Goal: Task Accomplishment & Management: Manage account settings

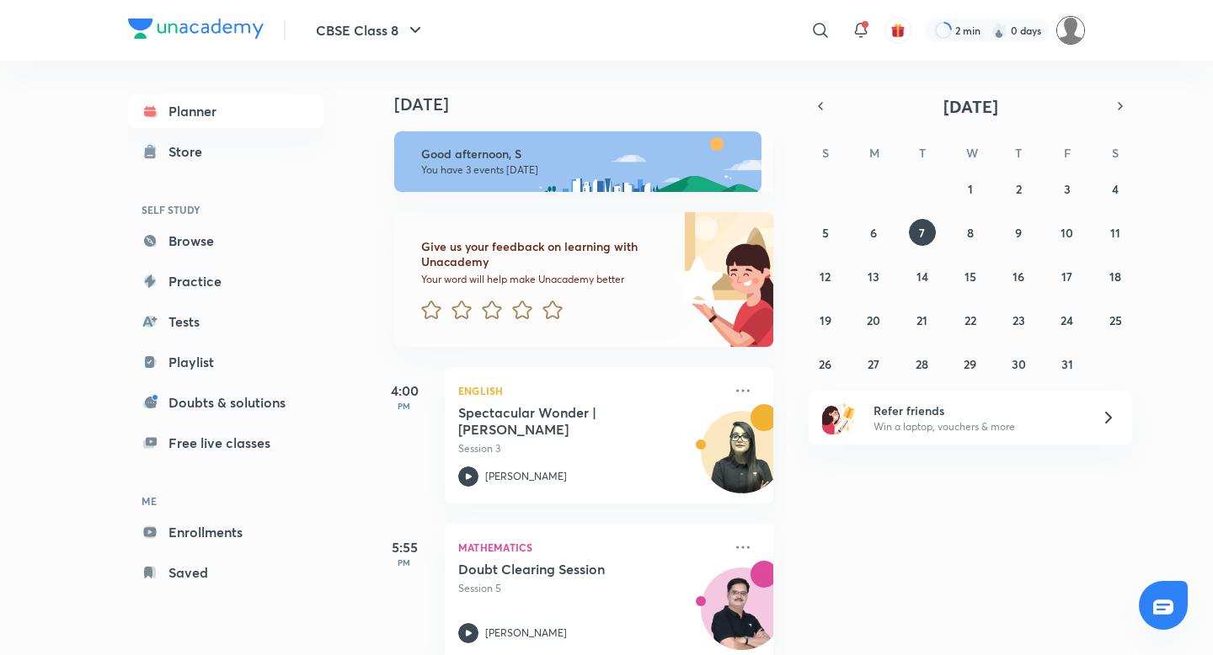
click at [1082, 30] on img at bounding box center [1070, 30] width 29 height 29
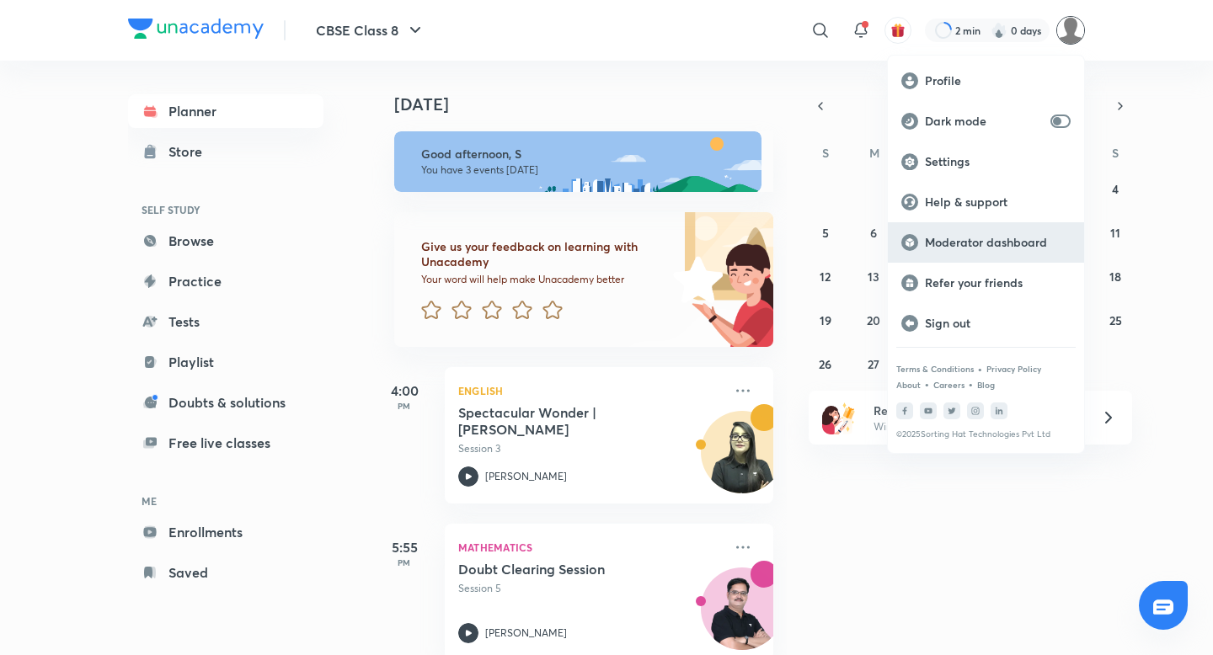
click at [994, 248] on p "Moderator dashboard" at bounding box center [998, 242] width 146 height 15
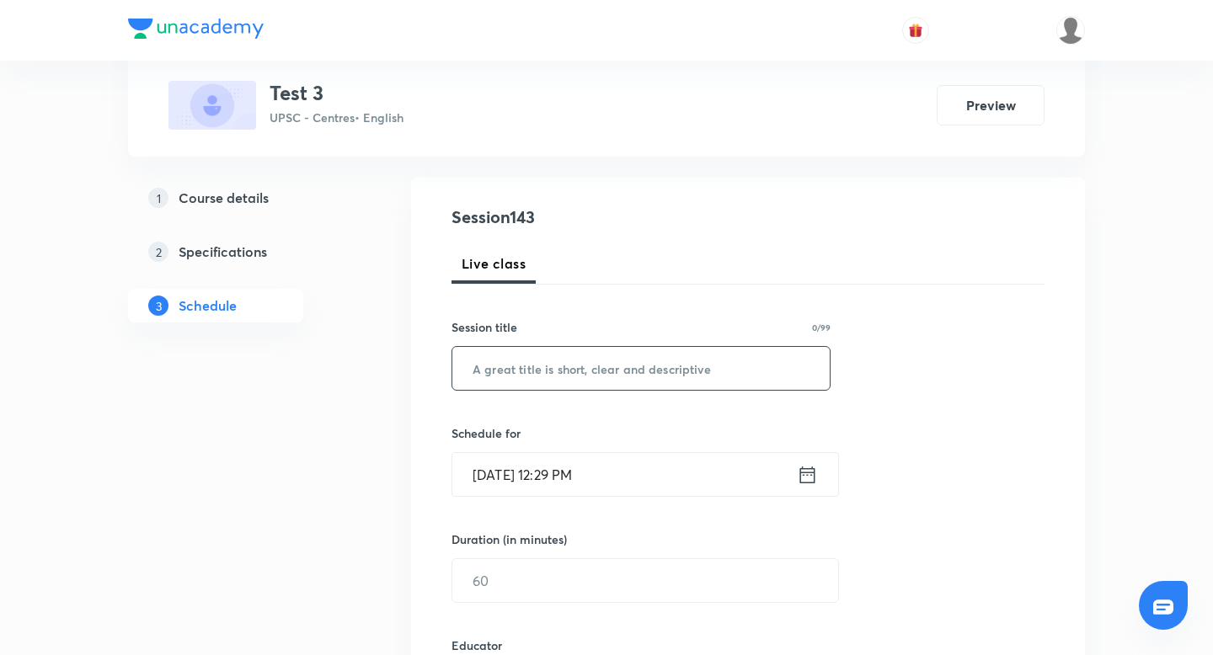
click at [590, 367] on input "text" at bounding box center [640, 368] width 377 height 43
click at [599, 372] on input "new class version check" at bounding box center [640, 368] width 377 height 43
type input "new class version check"
click at [805, 466] on icon at bounding box center [807, 475] width 21 height 24
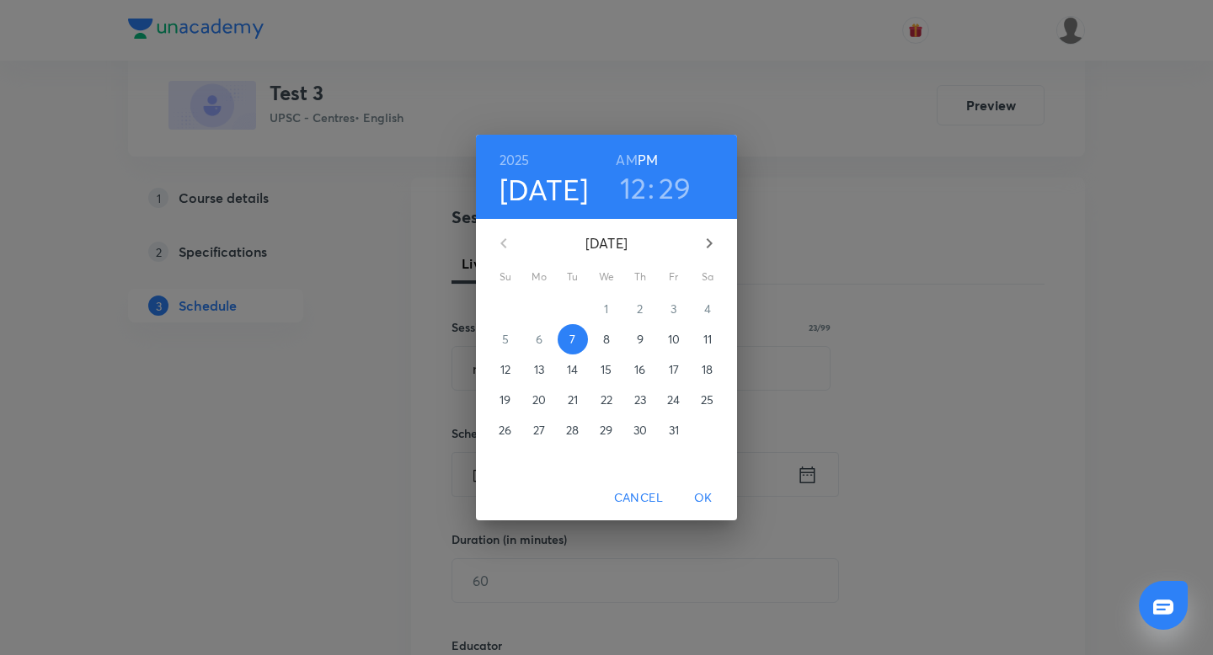
click at [673, 178] on h3 "29" at bounding box center [675, 187] width 33 height 35
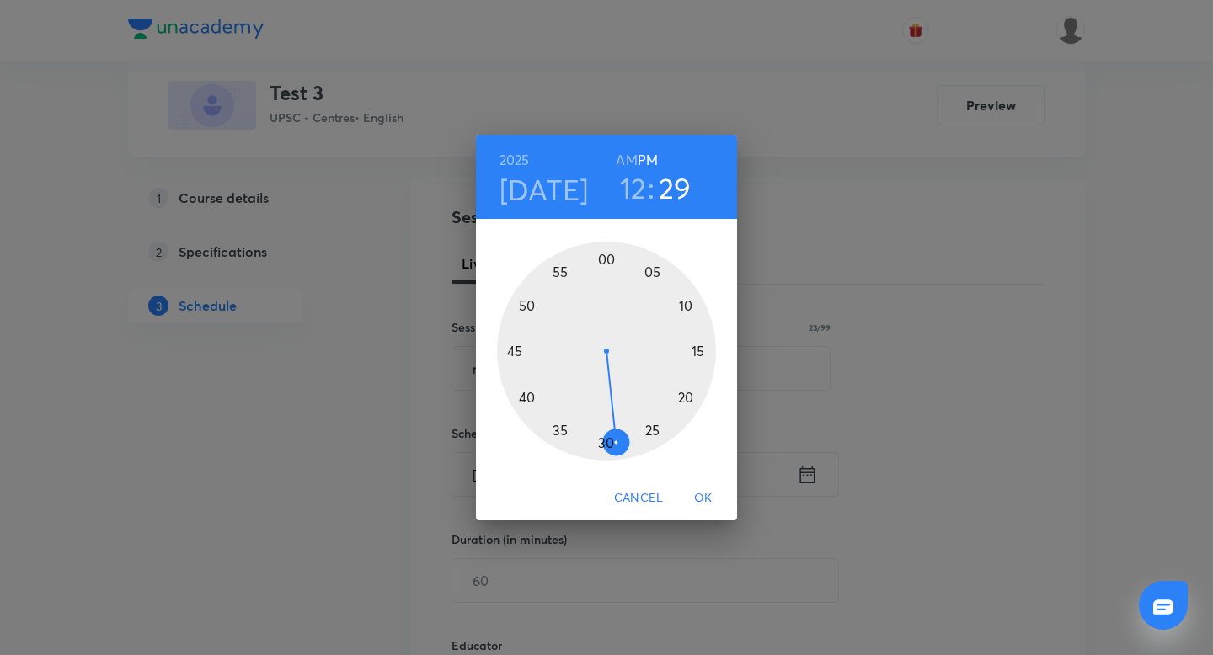
click at [520, 377] on div at bounding box center [606, 351] width 219 height 219
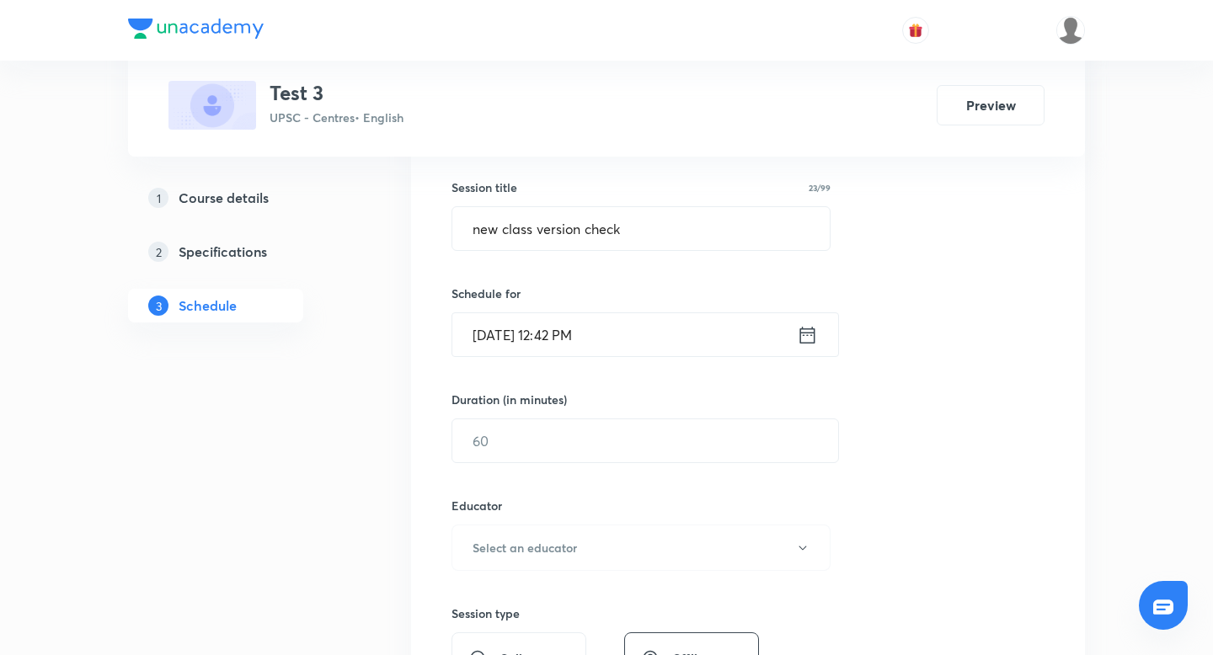
scroll to position [323, 0]
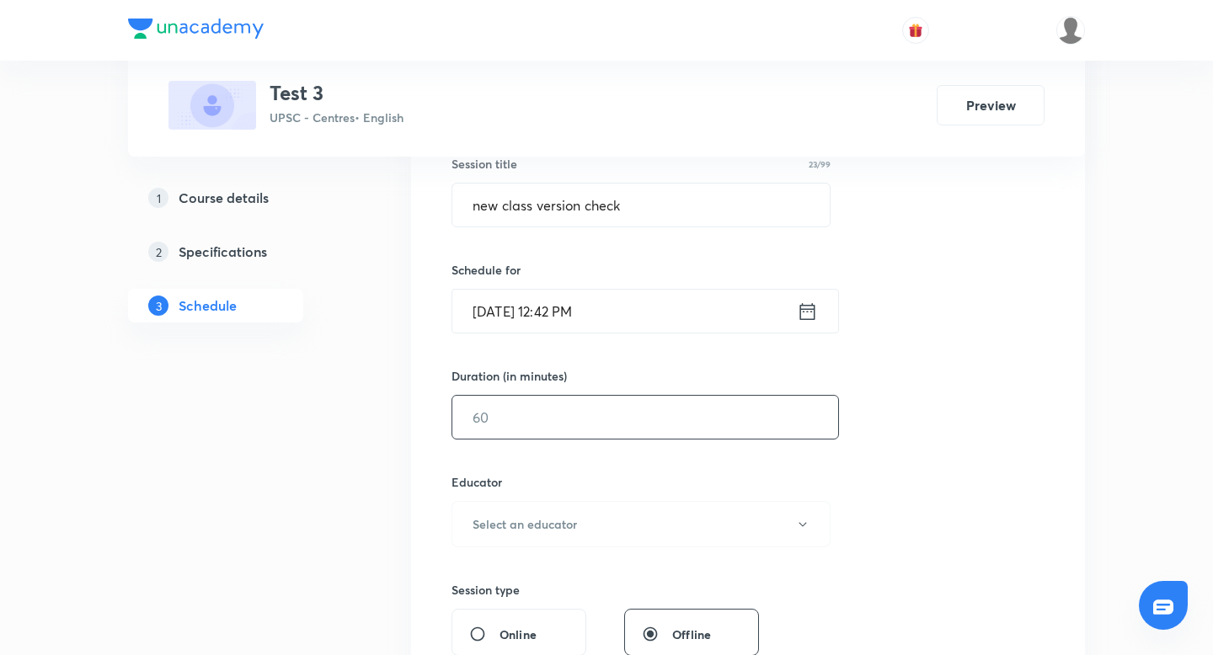
click at [549, 424] on input "text" at bounding box center [645, 417] width 386 height 43
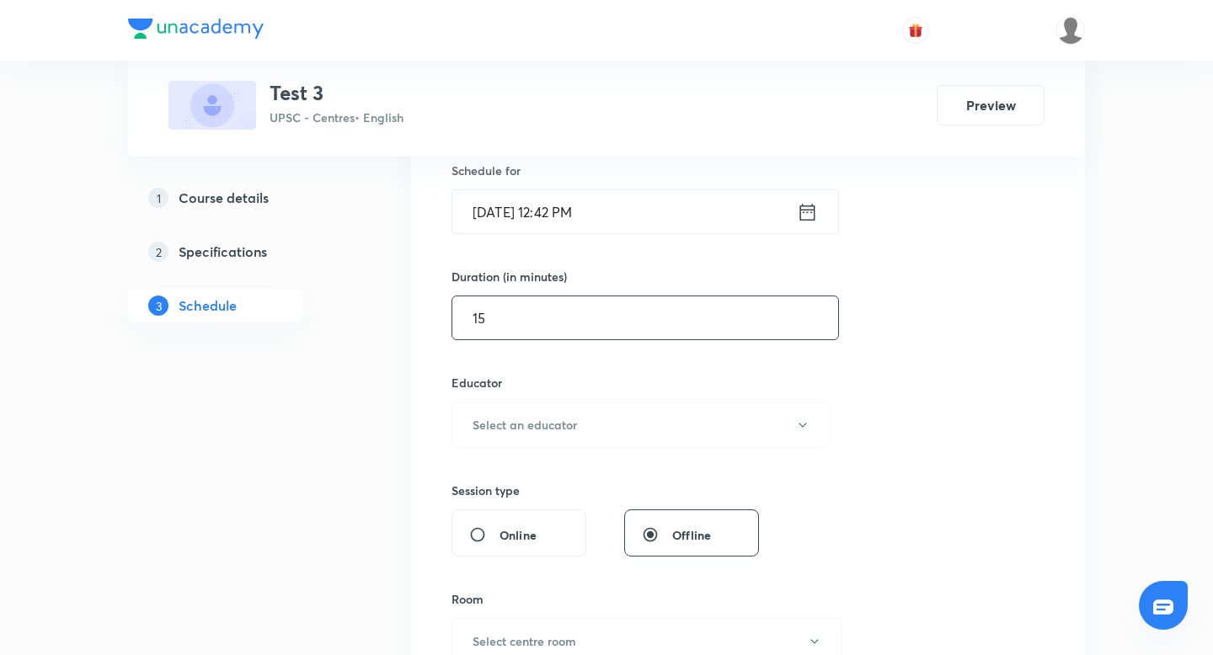
scroll to position [440, 0]
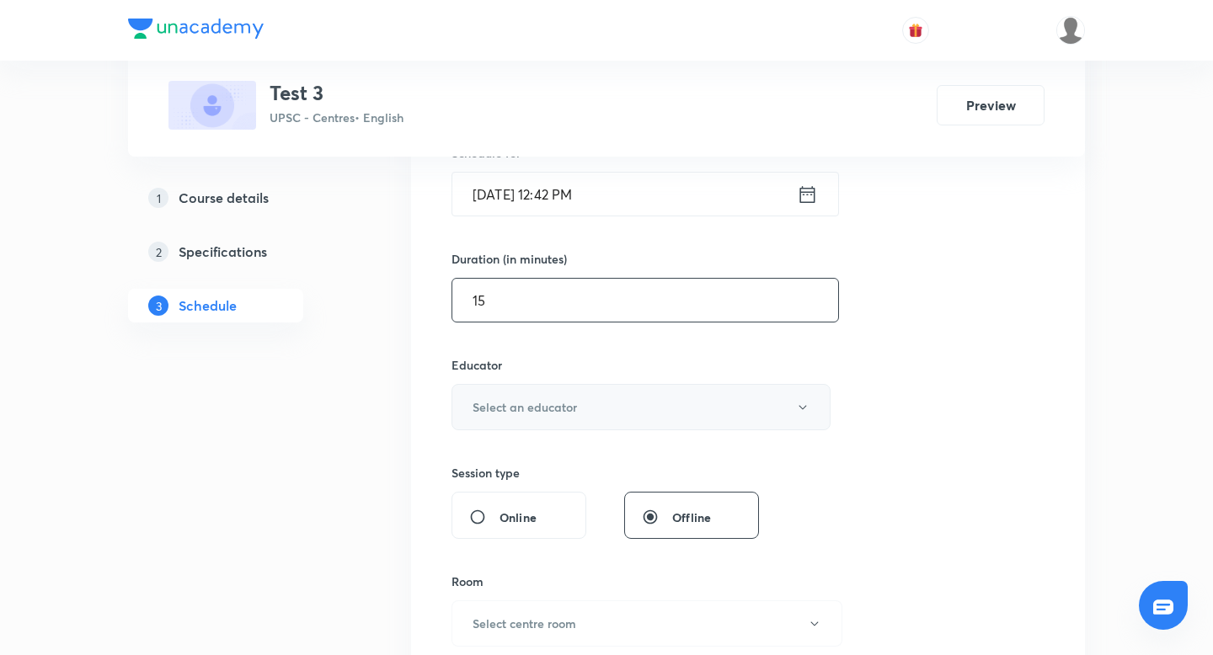
type input "15"
click at [495, 413] on h6 "Select an educator" at bounding box center [525, 407] width 104 height 18
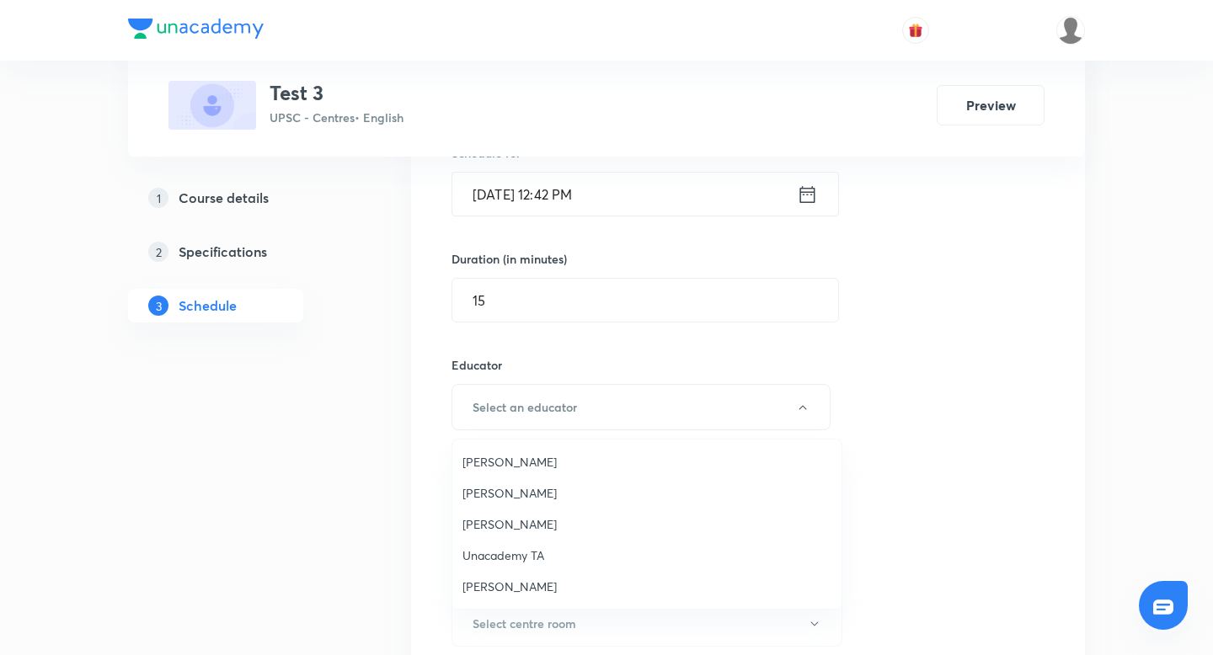
click at [505, 496] on span "[PERSON_NAME]" at bounding box center [646, 493] width 369 height 18
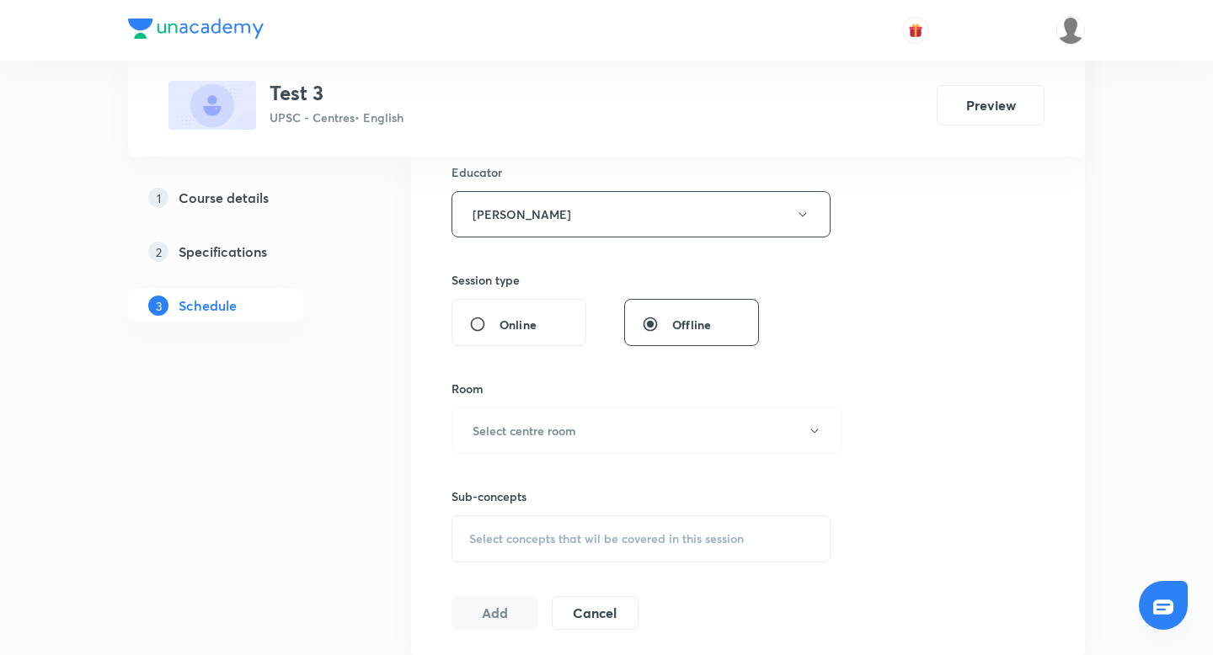
scroll to position [636, 0]
click at [521, 429] on h6 "Select centre room" at bounding box center [525, 428] width 104 height 18
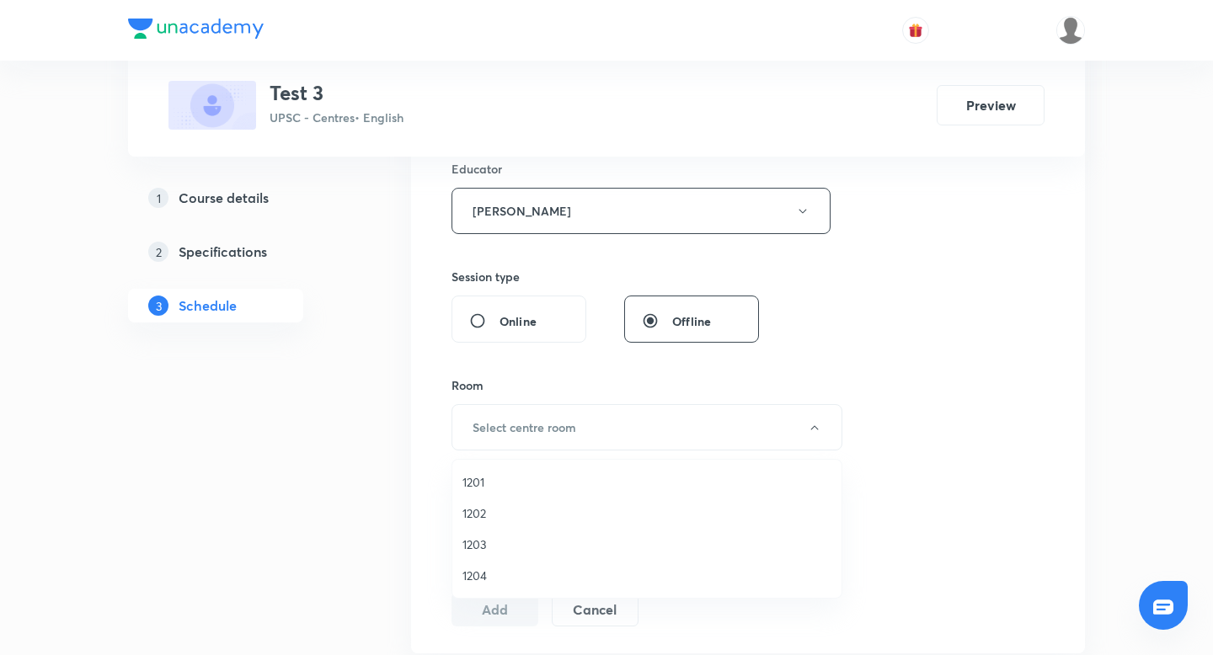
click at [510, 484] on span "1201" at bounding box center [646, 482] width 369 height 18
click at [553, 532] on span "Select concepts that wil be covered in this session" at bounding box center [606, 535] width 275 height 13
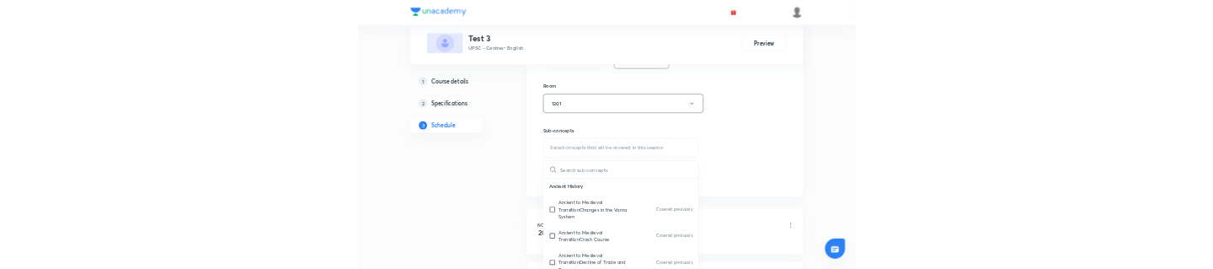
scroll to position [813, 0]
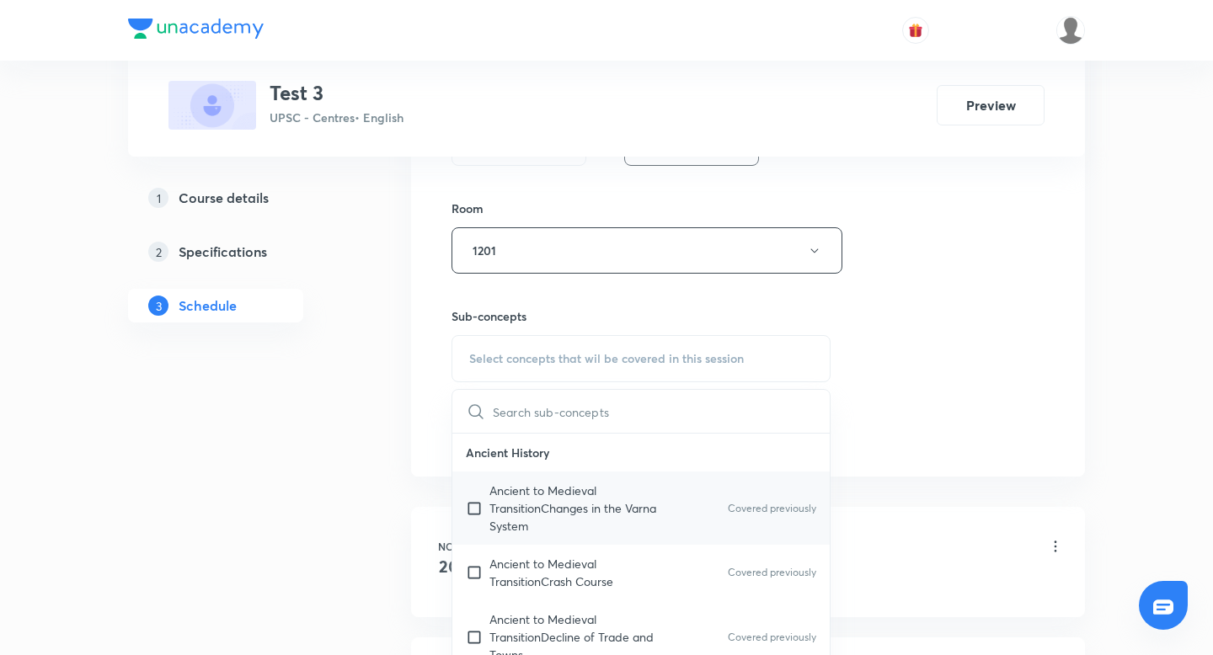
click at [479, 513] on input "checkbox" at bounding box center [478, 508] width 24 height 53
checkbox input "true"
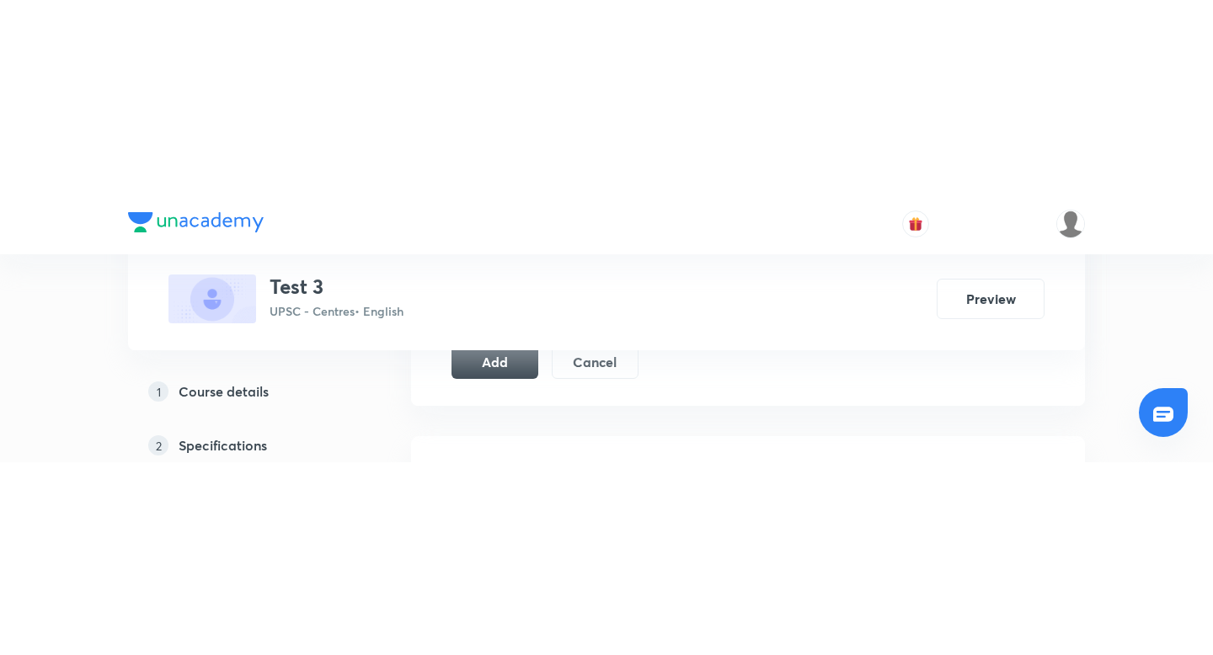
scroll to position [1116, 0]
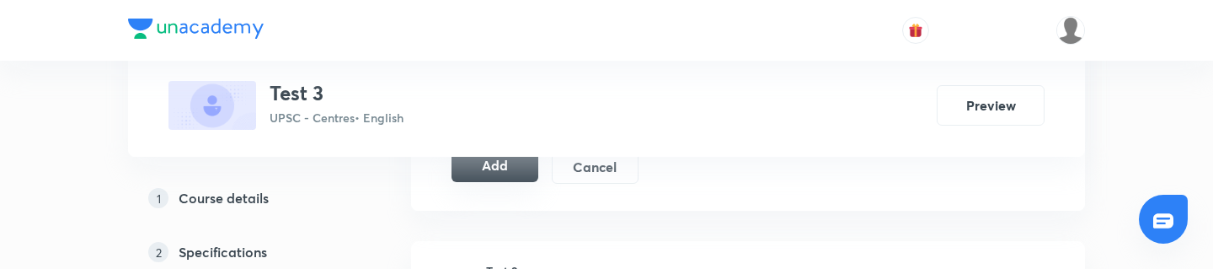
click at [500, 172] on button "Add" at bounding box center [495, 165] width 87 height 34
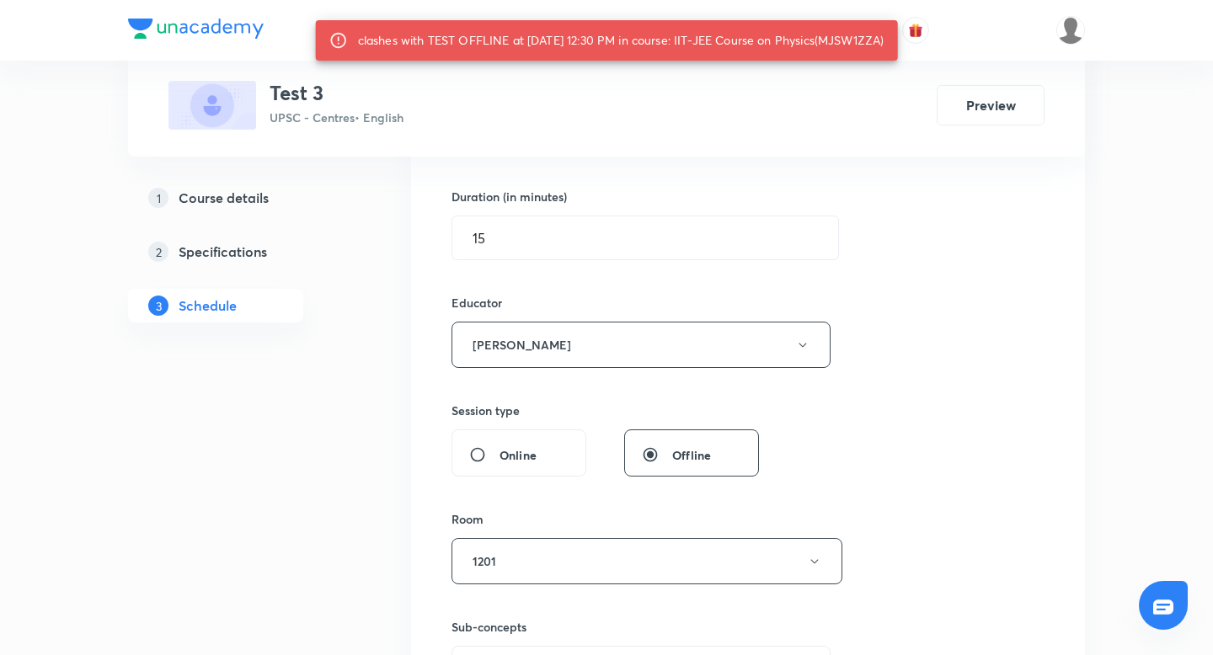
scroll to position [473, 0]
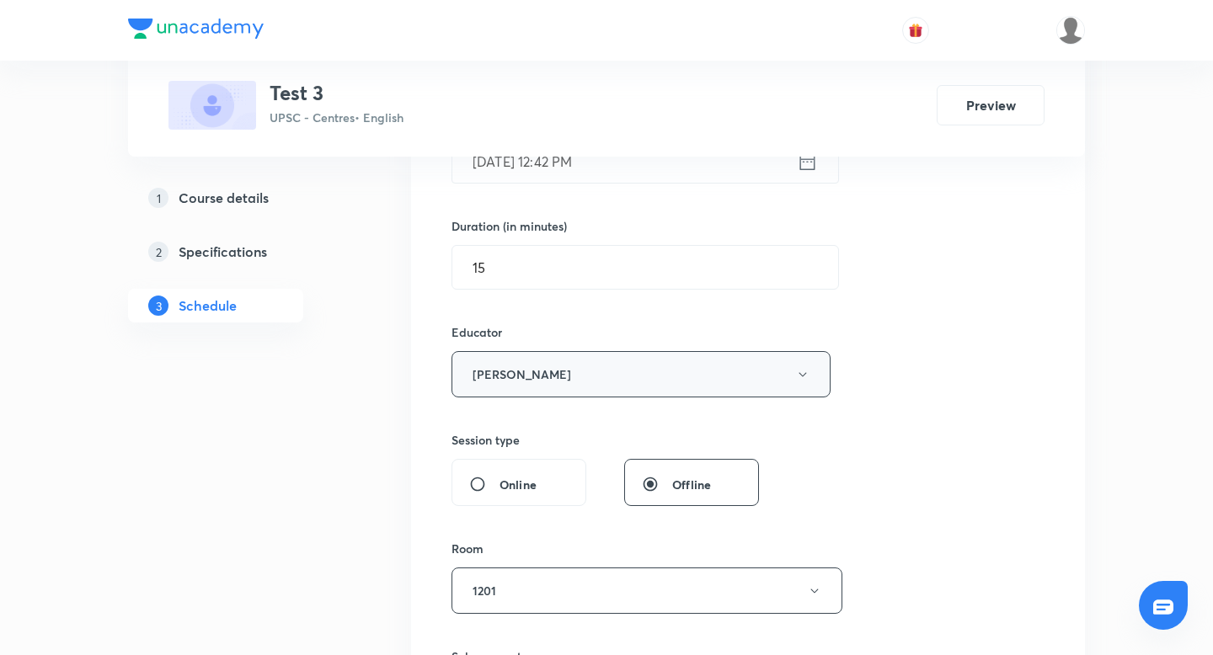
click at [617, 378] on button "[PERSON_NAME]" at bounding box center [641, 374] width 379 height 46
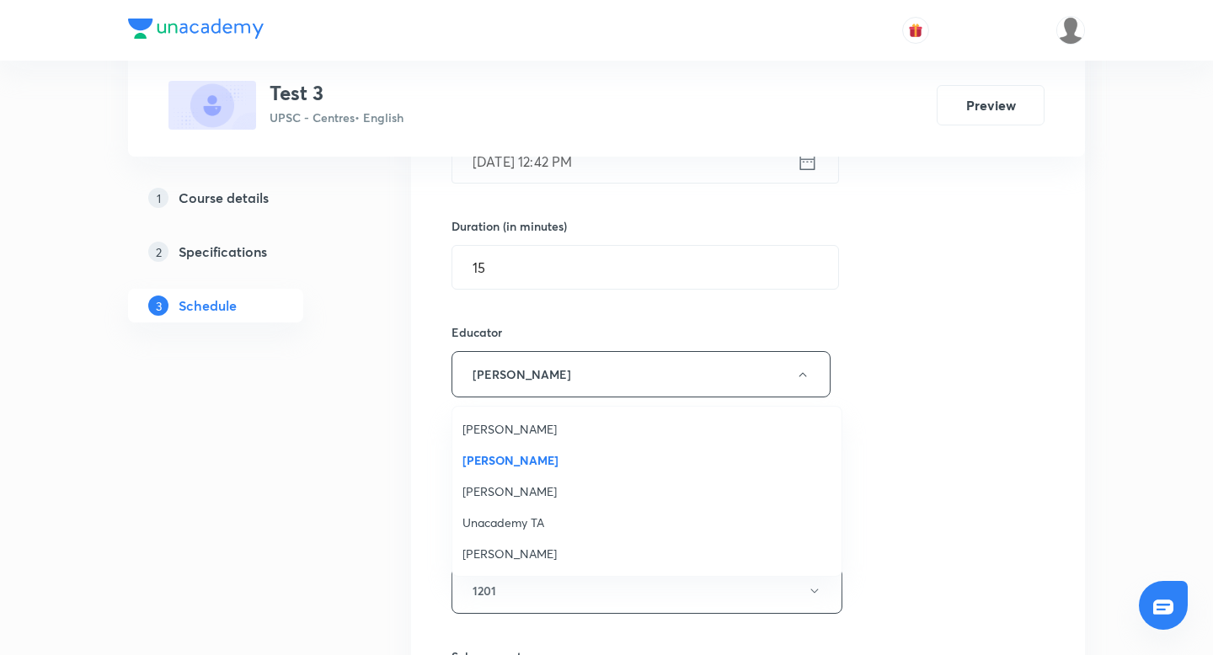
click at [500, 431] on span "[PERSON_NAME]" at bounding box center [646, 429] width 369 height 18
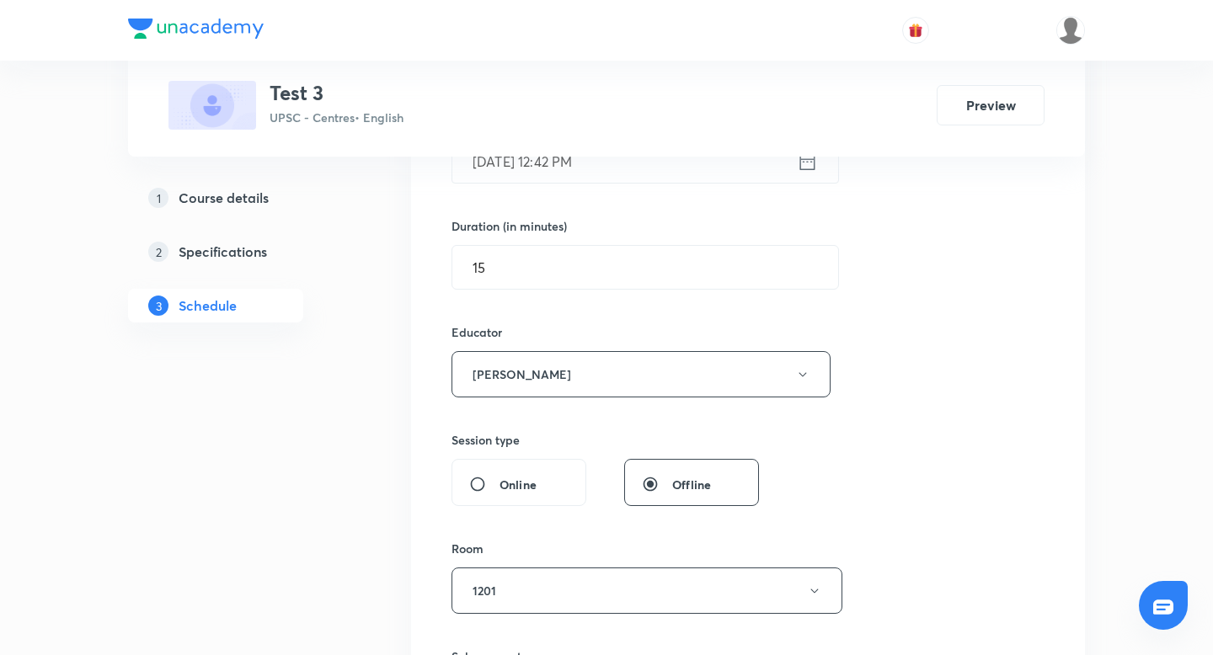
click at [921, 332] on div "Session 143 Live class Session title 23/99 new class version check ​ Schedule f…" at bounding box center [748, 359] width 593 height 936
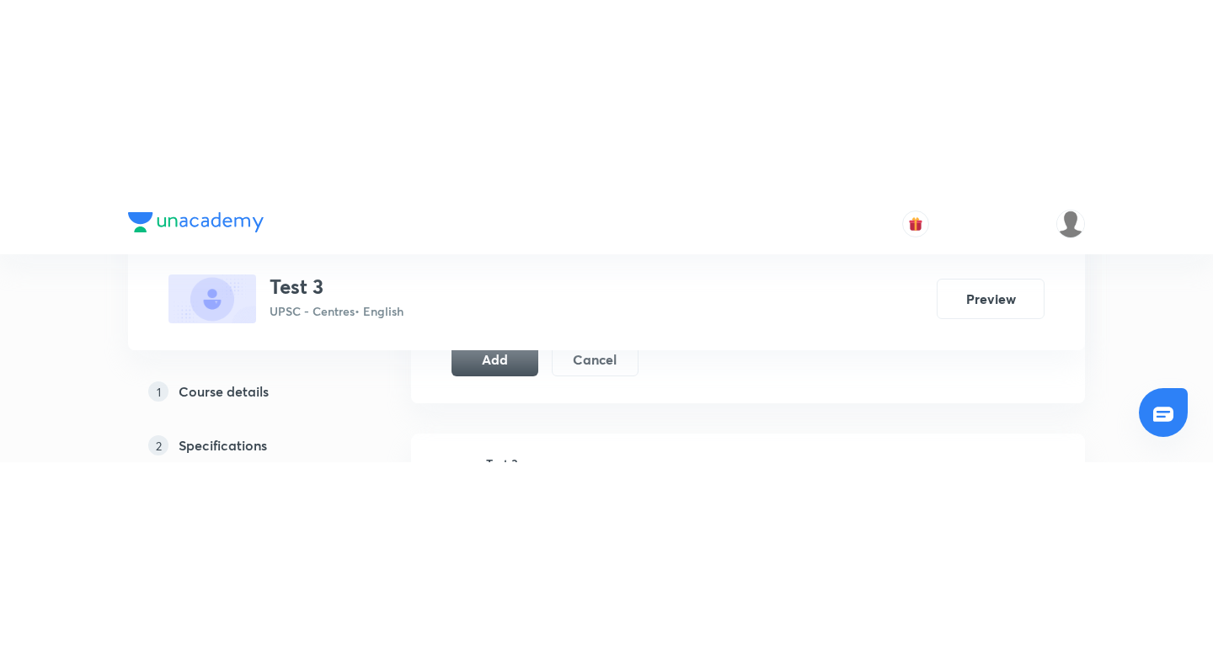
scroll to position [1116, 0]
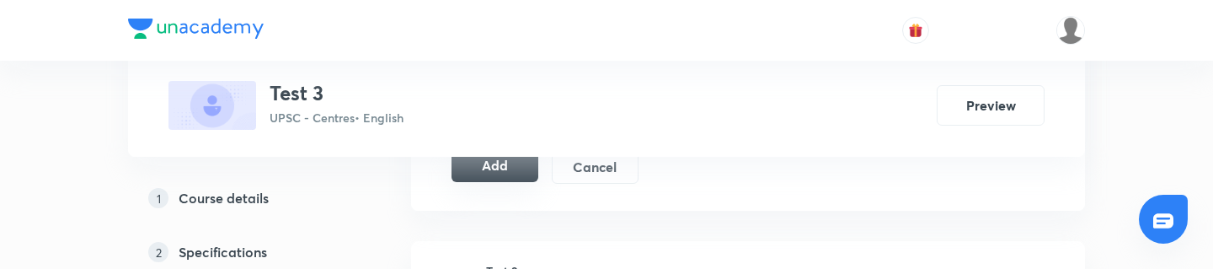
click at [515, 174] on button "Add" at bounding box center [495, 165] width 87 height 34
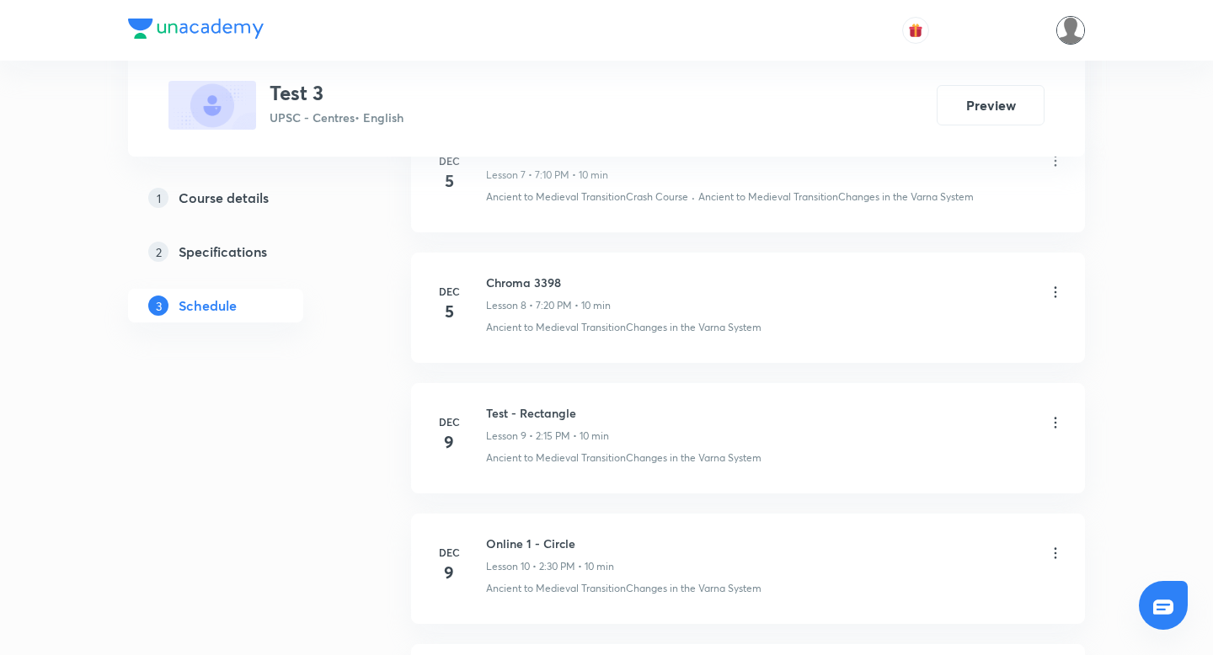
click at [1071, 26] on img at bounding box center [1070, 30] width 29 height 29
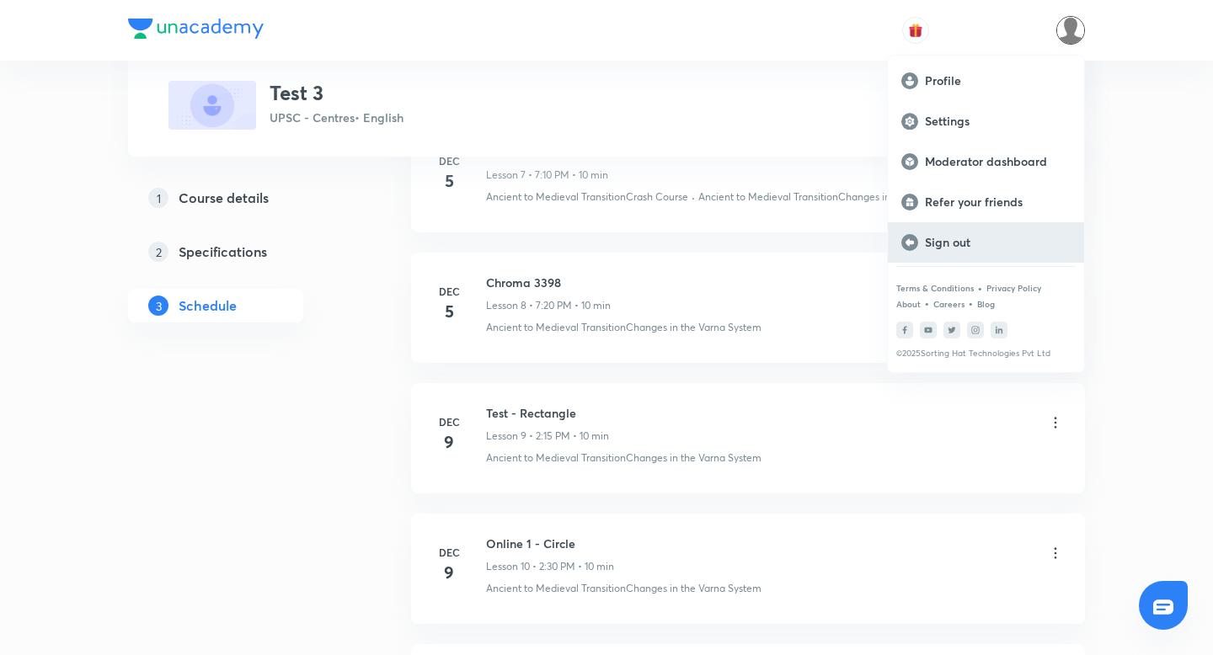
click at [966, 235] on p "Sign out" at bounding box center [998, 242] width 146 height 15
